Goal: Entertainment & Leisure: Consume media (video, audio)

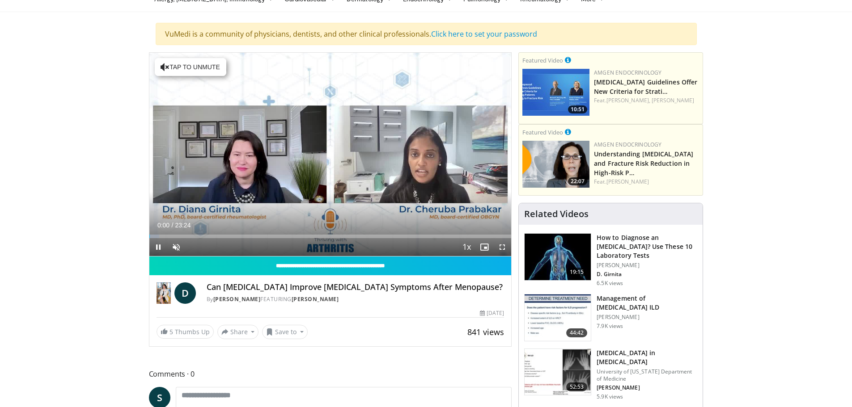
scroll to position [46, 0]
click at [192, 248] on div "19%" at bounding box center [199, 247] width 25 height 3
click at [197, 249] on div "39%" at bounding box center [199, 247] width 25 height 3
click at [160, 247] on span "Video Player" at bounding box center [158, 248] width 18 height 18
click at [159, 243] on span "Video Player" at bounding box center [158, 248] width 18 height 18
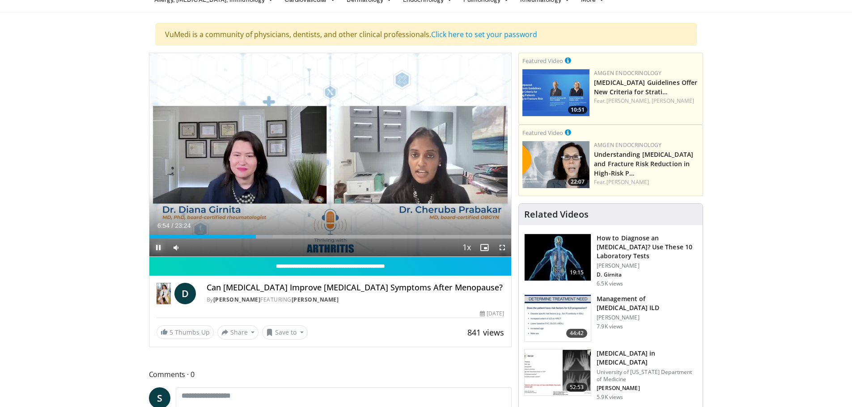
click at [161, 249] on span "Video Player" at bounding box center [158, 248] width 18 height 18
click at [302, 236] on div "Progress Bar" at bounding box center [302, 237] width 1 height 4
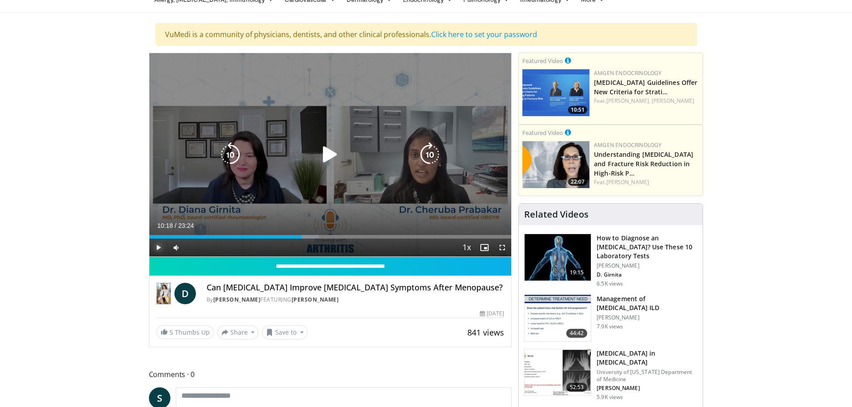
click at [0, 0] on div "Progress Bar" at bounding box center [0, 0] width 0 height 0
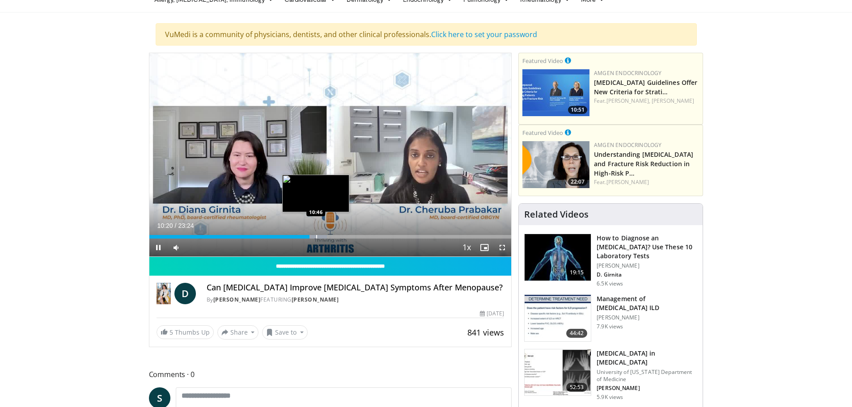
click at [316, 237] on video-js "**********" at bounding box center [330, 155] width 362 height 204
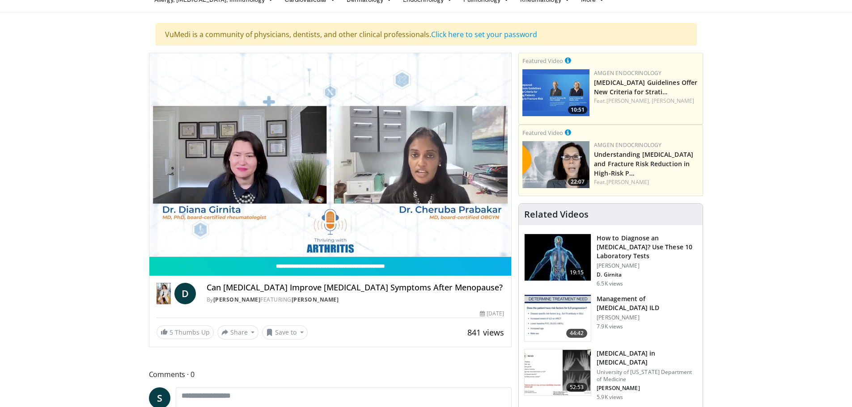
click at [317, 237] on video-js "**********" at bounding box center [330, 155] width 362 height 204
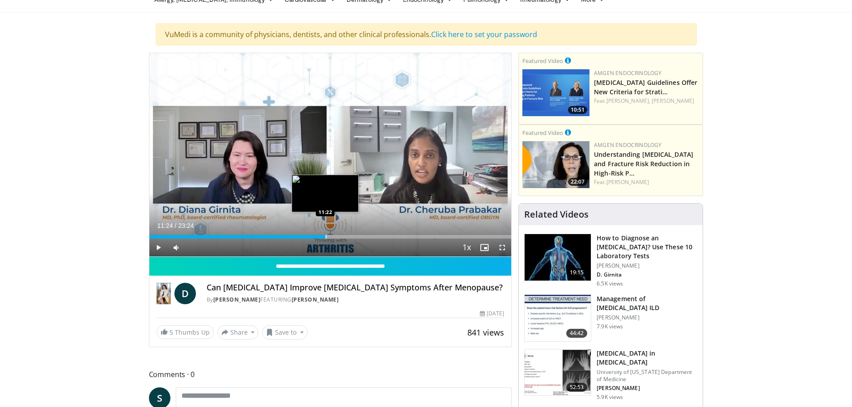
click at [326, 237] on div "Progress Bar" at bounding box center [326, 237] width 1 height 4
click at [336, 237] on div "Progress Bar" at bounding box center [336, 237] width 1 height 4
click at [346, 235] on div "Progress Bar" at bounding box center [346, 237] width 1 height 4
click at [352, 235] on div "Progress Bar" at bounding box center [352, 237] width 1 height 4
click at [360, 237] on div "Progress Bar" at bounding box center [360, 237] width 1 height 4
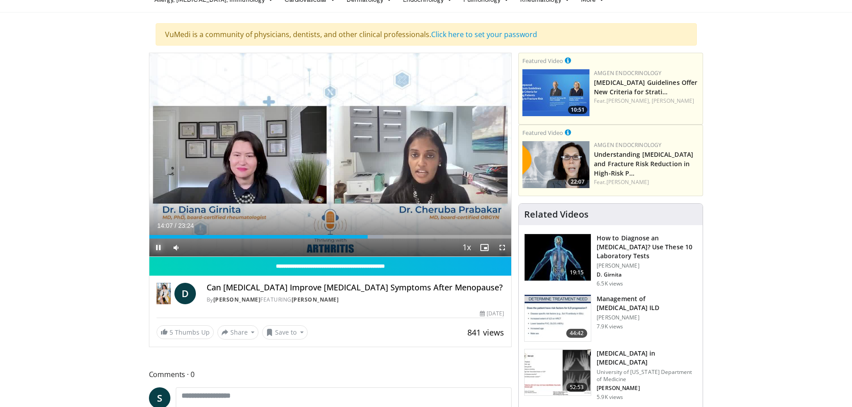
click at [160, 246] on span "Video Player" at bounding box center [158, 248] width 18 height 18
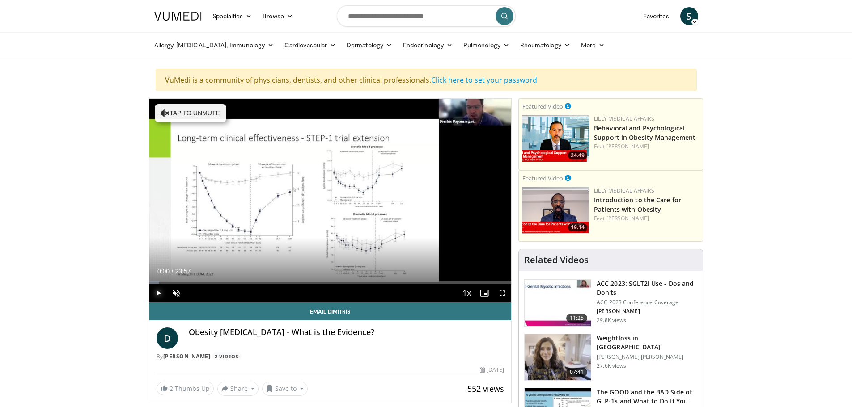
click at [154, 294] on span "Video Player" at bounding box center [158, 293] width 18 height 18
click at [191, 292] on div "16%" at bounding box center [199, 293] width 25 height 3
click at [195, 292] on div "32%" at bounding box center [199, 293] width 25 height 3
click at [204, 292] on div "67%" at bounding box center [199, 293] width 25 height 3
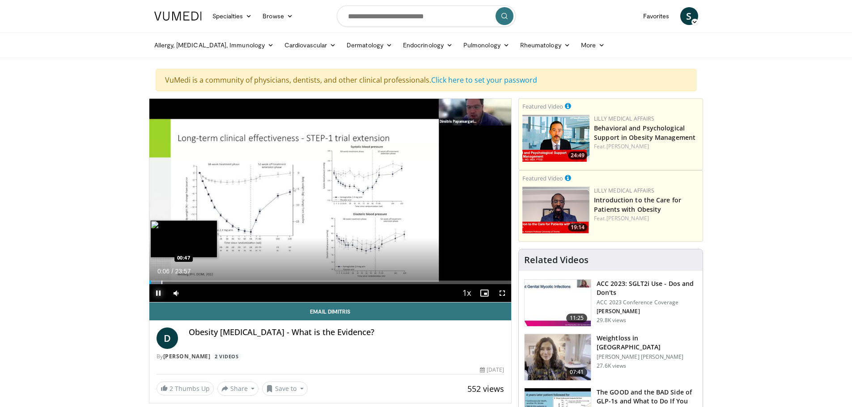
click at [161, 280] on div "Loaded : 3.45% 00:06 00:47" at bounding box center [330, 280] width 362 height 8
click at [195, 295] on div "26%" at bounding box center [199, 293] width 25 height 3
click at [174, 283] on div "Progress Bar" at bounding box center [174, 283] width 1 height 4
click at [185, 281] on div "Progress Bar" at bounding box center [179, 283] width 24 height 4
click at [196, 283] on div "Loaded : 15.19% 02:36 03:00" at bounding box center [330, 283] width 362 height 4
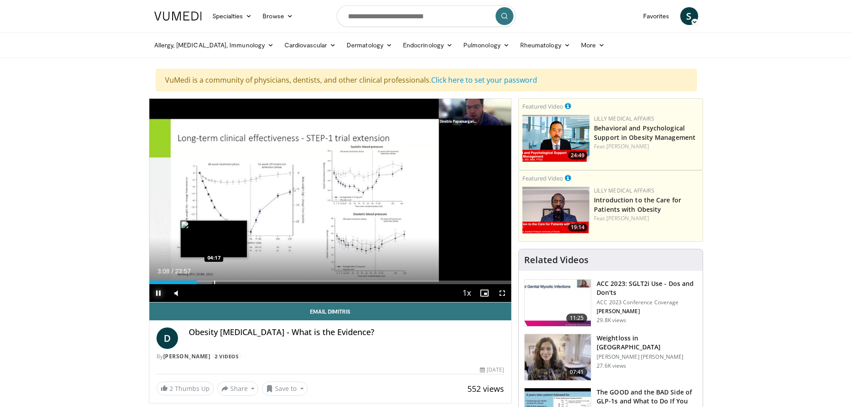
click at [214, 283] on div "Progress Bar" at bounding box center [214, 283] width 1 height 4
click at [504, 293] on span "Video Player" at bounding box center [502, 293] width 18 height 18
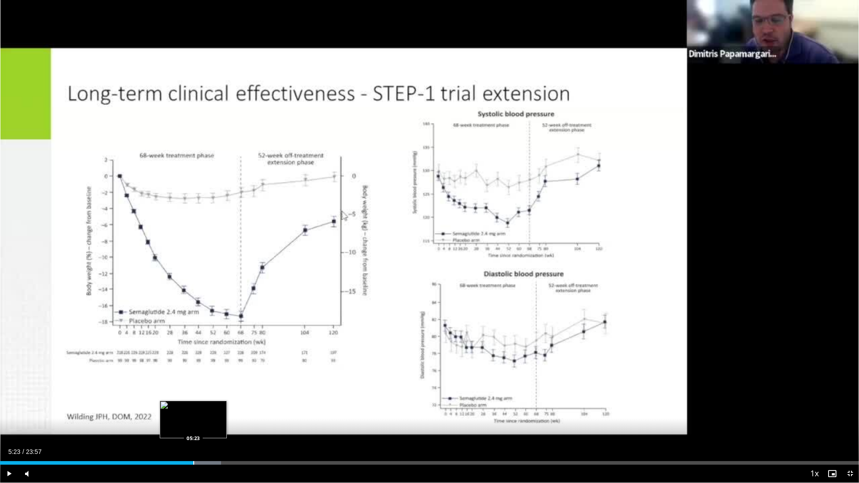
click at [193, 407] on div "Loaded : 25.75% 05:23 05:23" at bounding box center [429, 463] width 859 height 4
click at [207, 407] on div "Progress Bar" at bounding box center [207, 463] width 1 height 4
click at [220, 407] on div "Progress Bar" at bounding box center [220, 463] width 1 height 4
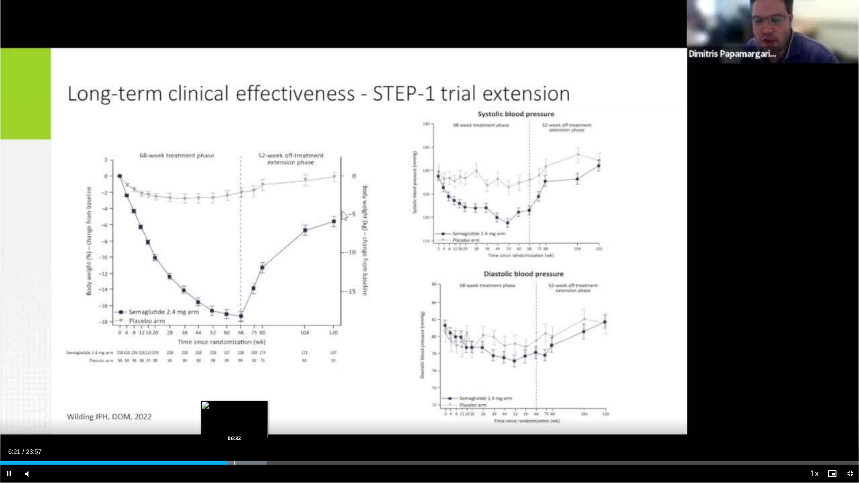
click at [234, 407] on div "Progress Bar" at bounding box center [234, 463] width 1 height 4
click at [243, 407] on div "Progress Bar" at bounding box center [244, 463] width 55 height 4
click at [4, 407] on span "Video Player" at bounding box center [9, 474] width 18 height 18
